Goal: Information Seeking & Learning: Learn about a topic

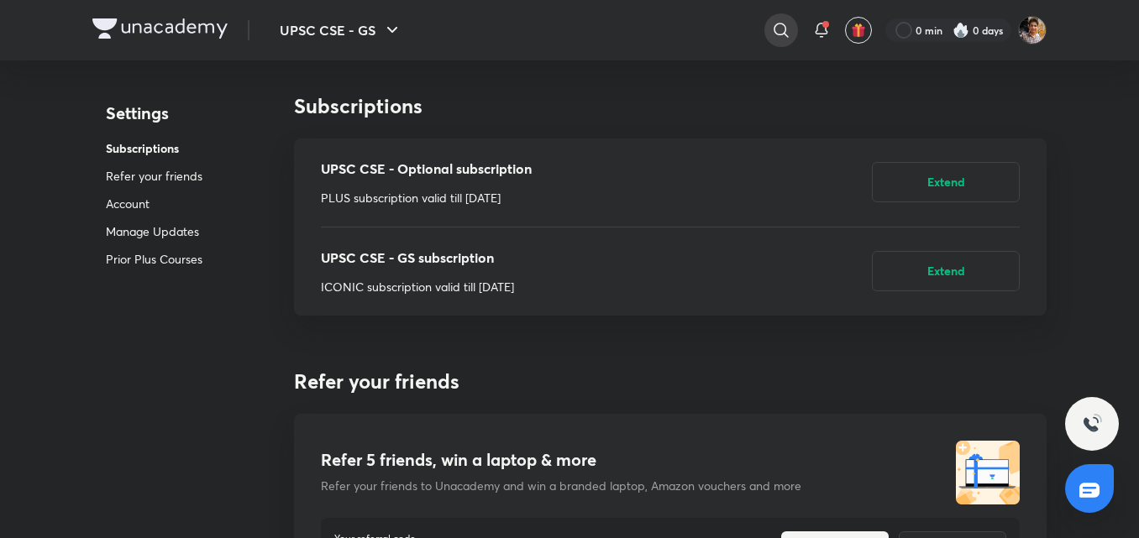
click at [783, 29] on icon at bounding box center [781, 30] width 20 height 20
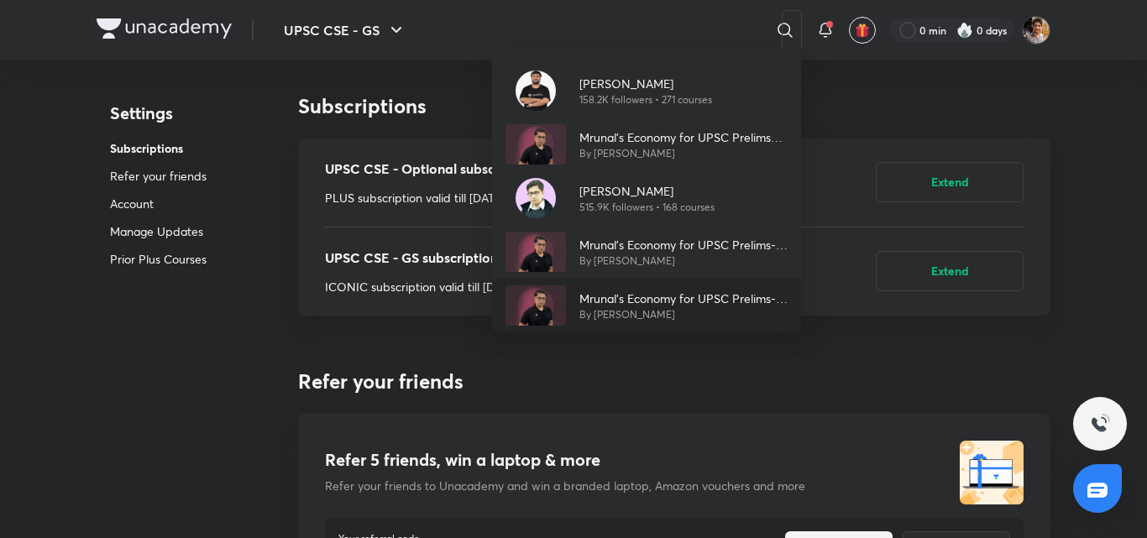
click at [678, 290] on p "Mrunal’s Economy for UPSC Prelims-2025 (PCB13-RAFTAAR)" at bounding box center [684, 299] width 208 height 18
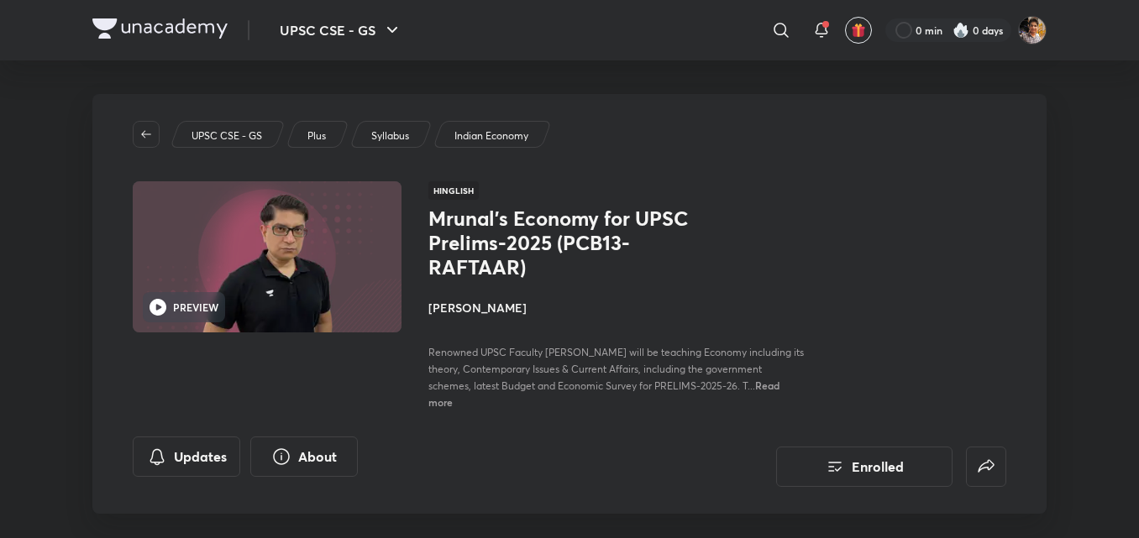
drag, startPoint x: 1138, startPoint y: 12, endPoint x: 1131, endPoint y: 0, distance: 13.5
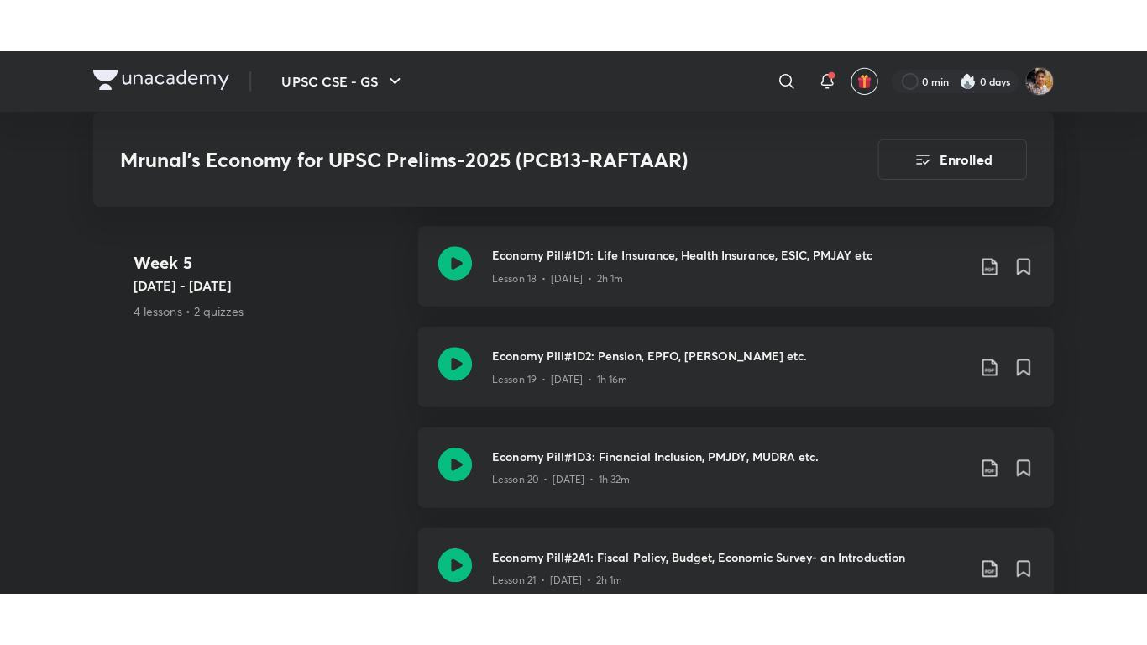
scroll to position [3759, 0]
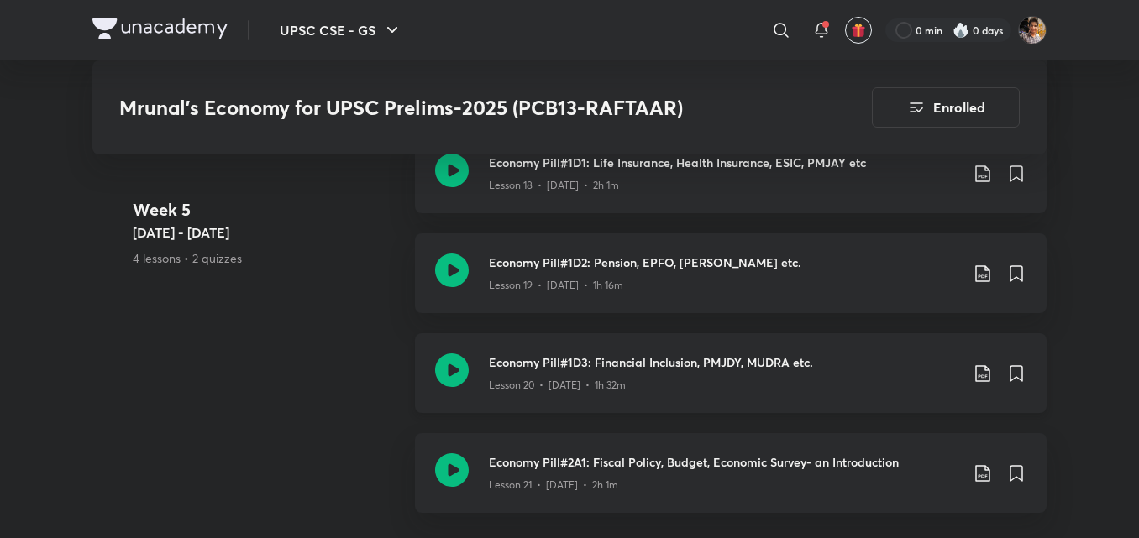
click at [740, 370] on h3 "Economy Pill#1D3: Financial Inclusion, PMJDY, MUDRA etc." at bounding box center [724, 363] width 470 height 18
